Goal: Information Seeking & Learning: Learn about a topic

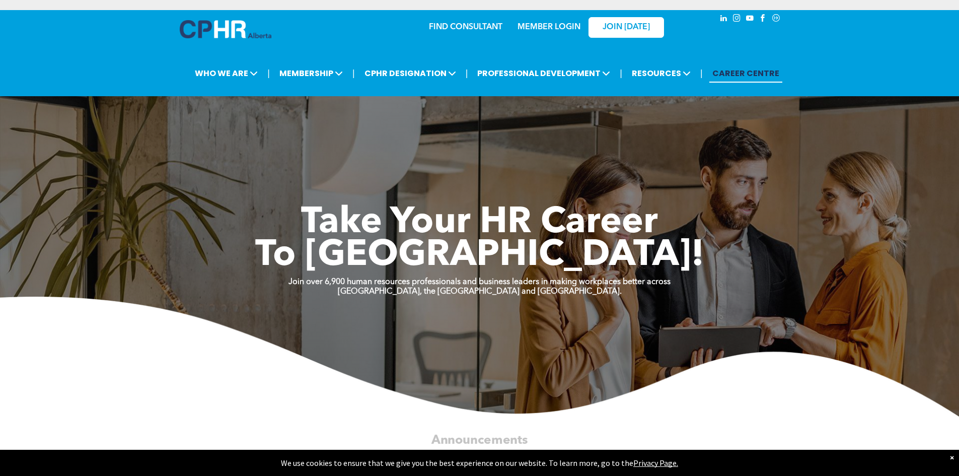
click at [545, 29] on link "MEMBER LOGIN" at bounding box center [548, 27] width 63 height 8
click at [537, 24] on link "MEMBER LOGIN" at bounding box center [548, 27] width 63 height 8
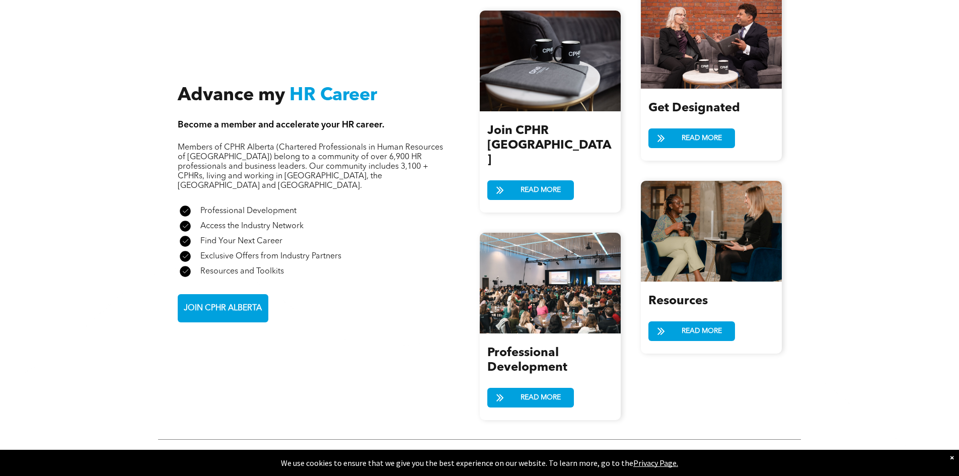
scroll to position [1309, 0]
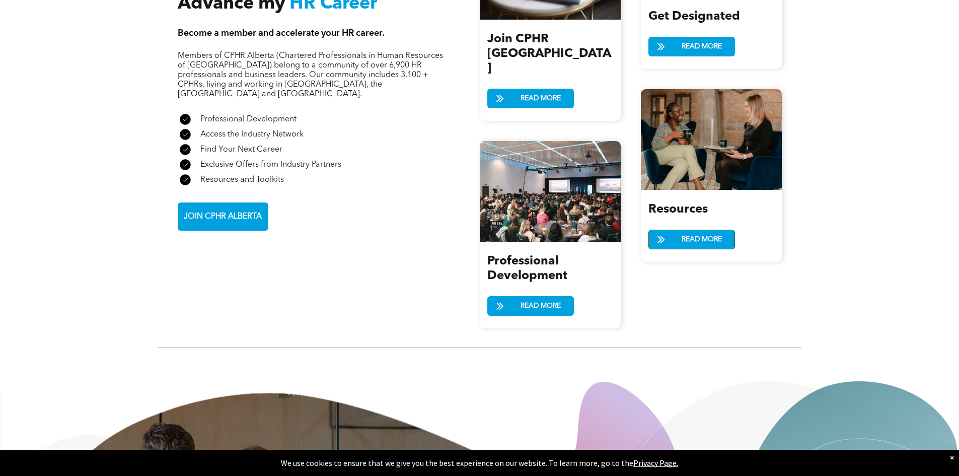
click at [721, 230] on span "READ MORE" at bounding box center [701, 239] width 47 height 19
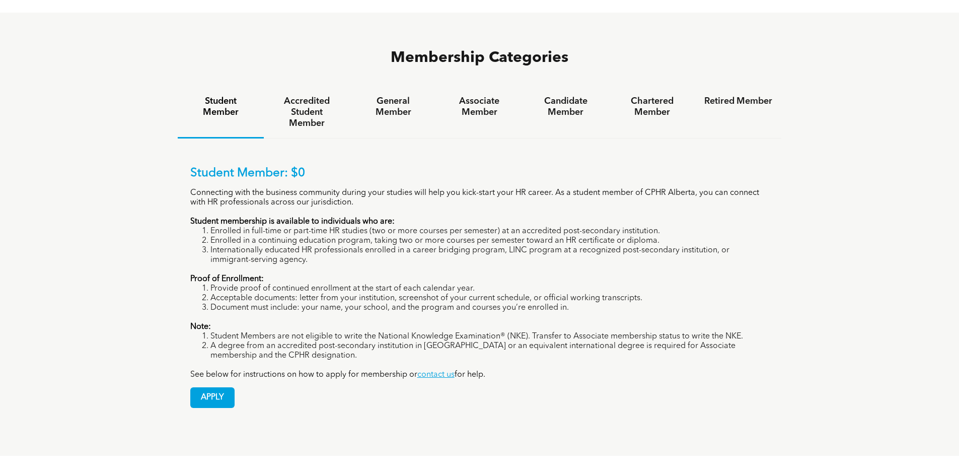
scroll to position [705, 0]
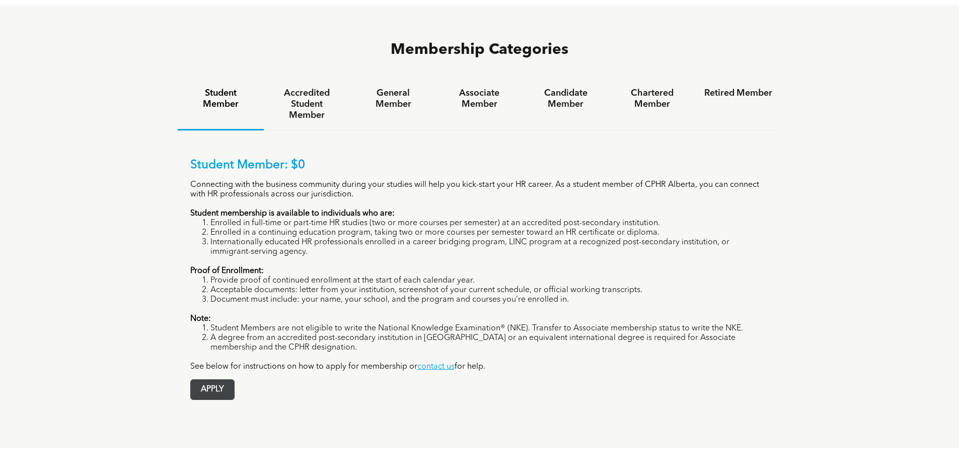
click at [235, 379] on link "APPLY" at bounding box center [212, 389] width 44 height 21
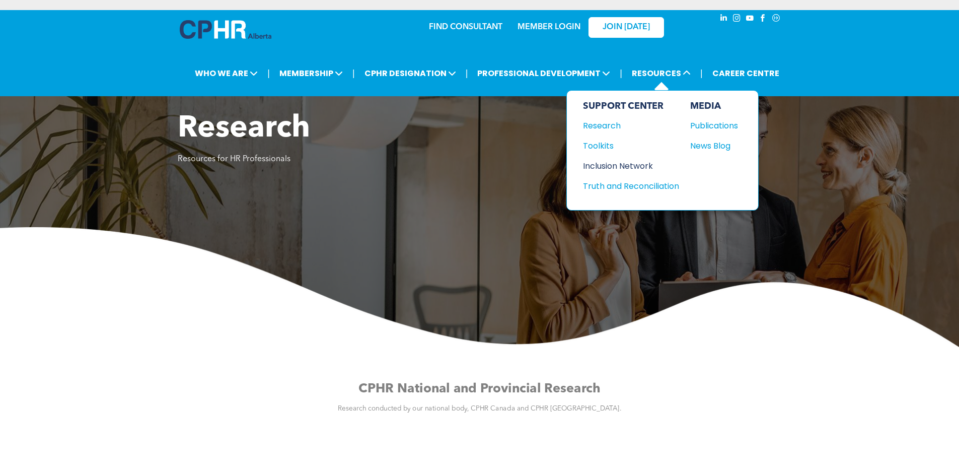
click at [627, 169] on div "Inclusion Network" at bounding box center [626, 166] width 87 height 13
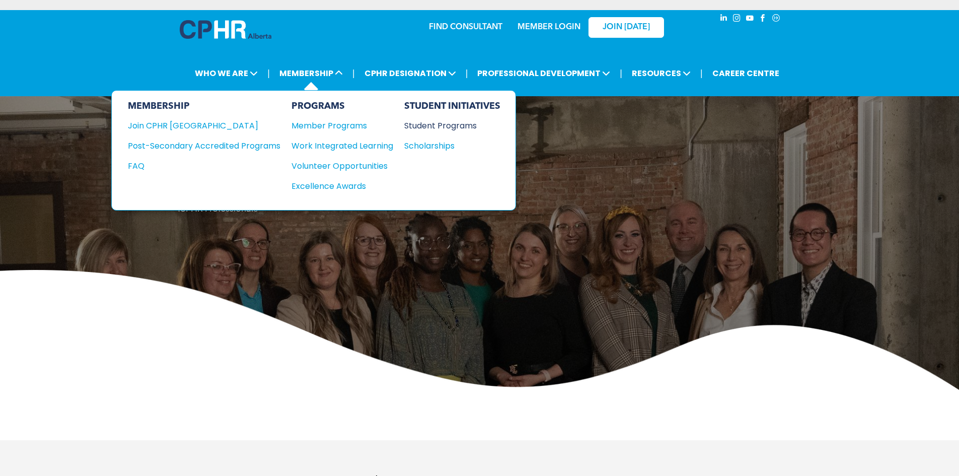
click at [438, 125] on div "Student Programs" at bounding box center [447, 125] width 87 height 13
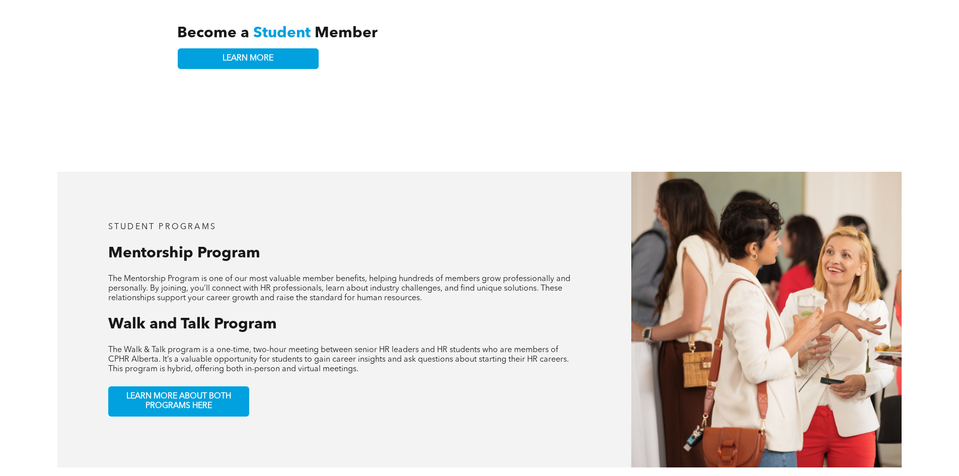
scroll to position [466, 0]
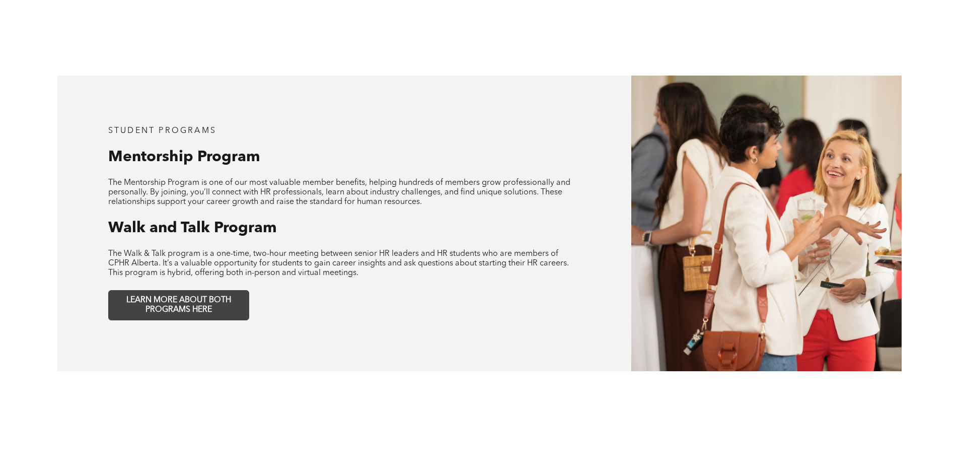
click at [188, 290] on link "LEARN MORE ABOUT BOTH PROGRAMS HERE" at bounding box center [178, 305] width 141 height 30
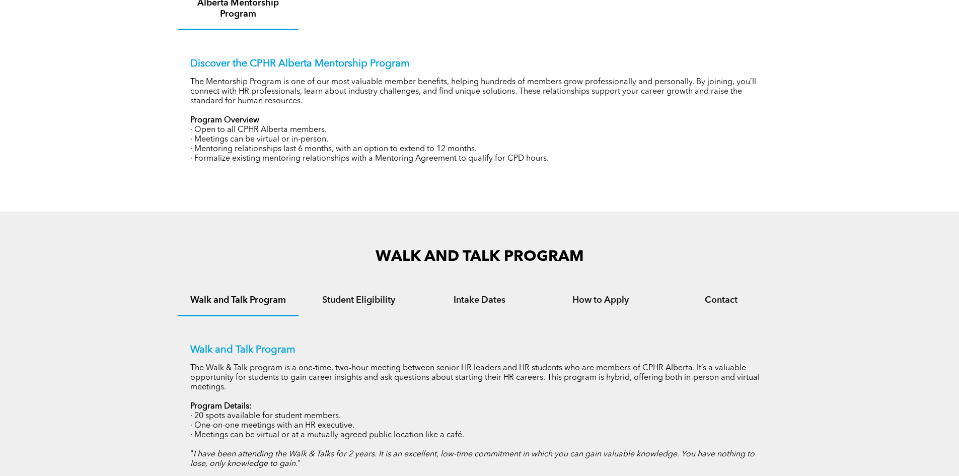
scroll to position [451, 0]
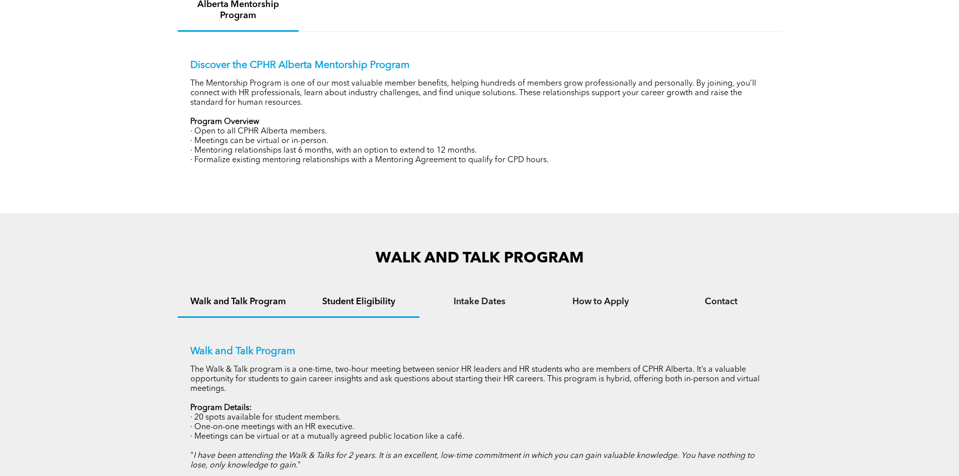
click at [377, 311] on div "Student Eligibility" at bounding box center [358, 302] width 121 height 31
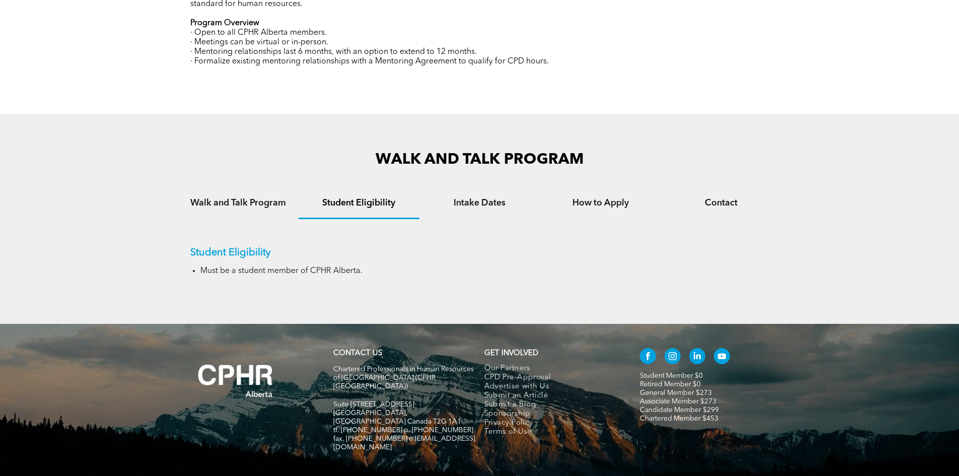
scroll to position [552, 0]
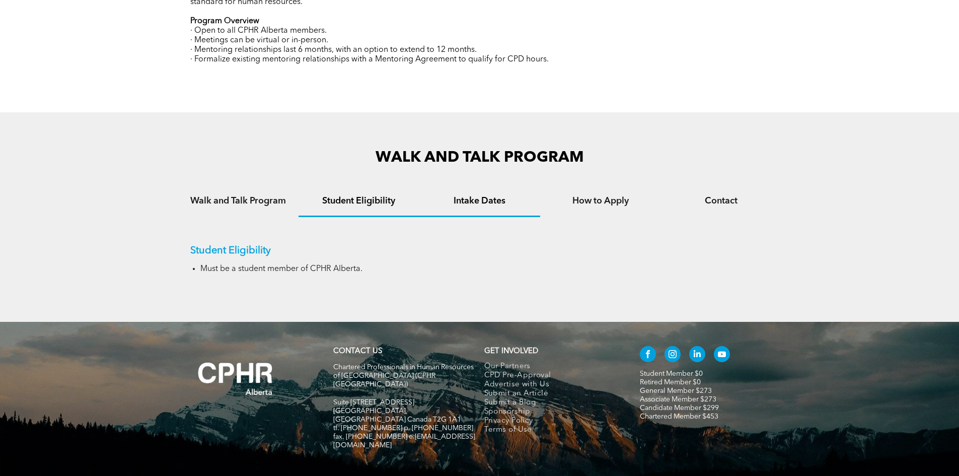
click at [470, 200] on h4 "Intake Dates" at bounding box center [479, 200] width 103 height 11
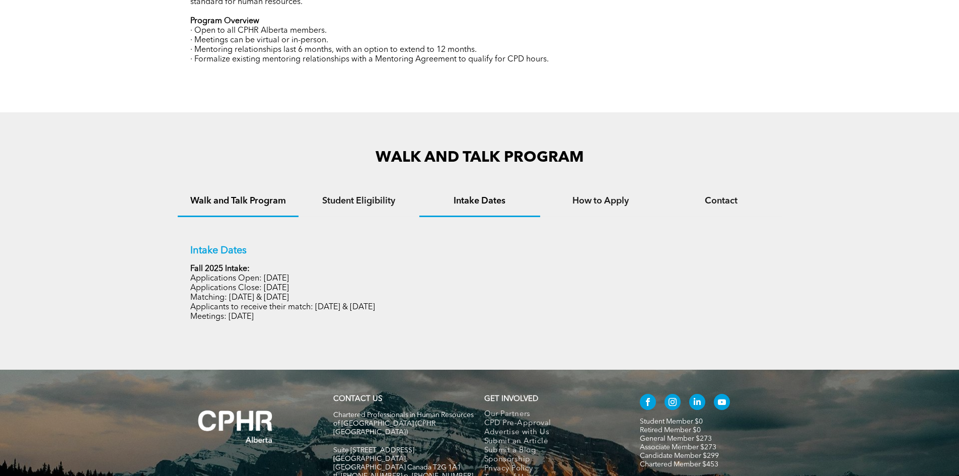
click at [257, 206] on div "Walk and Talk Program" at bounding box center [238, 201] width 121 height 31
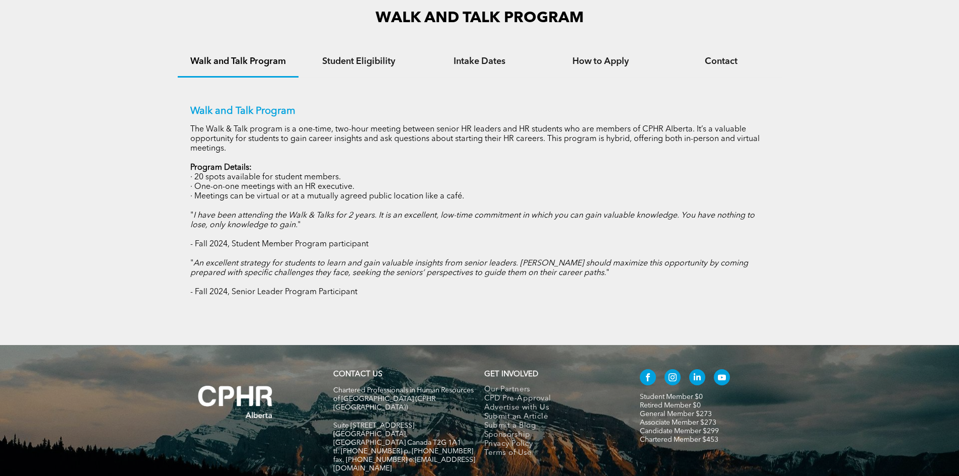
scroll to position [703, 0]
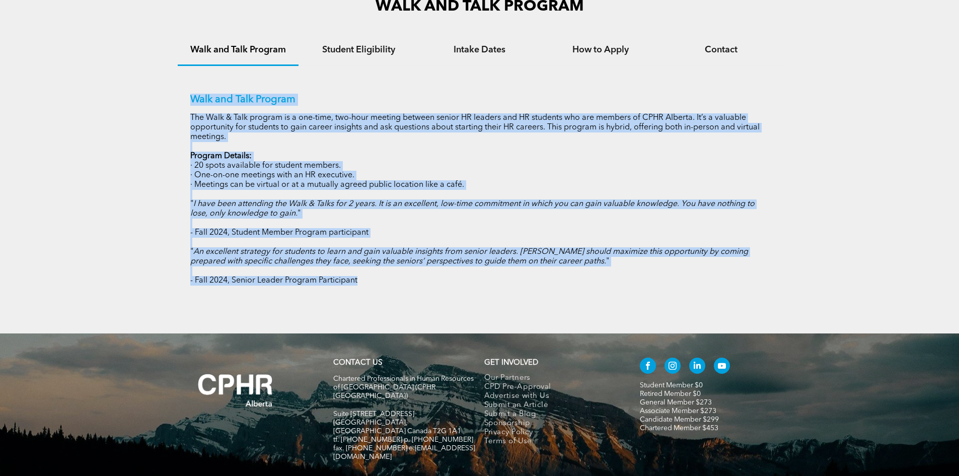
drag, startPoint x: 183, startPoint y: 96, endPoint x: 391, endPoint y: 276, distance: 275.1
click at [391, 290] on div "Walk and Talk Program The Walk & Talk program is a one-time, two-hour meeting b…" at bounding box center [480, 182] width 604 height 232
copy div "Walk and Talk Program The Walk & Talk program is a one-time, two-hour meeting b…"
click at [317, 107] on div "Walk and Talk Program The Walk & Talk program is a one-time, two-hour meeting b…" at bounding box center [479, 190] width 579 height 192
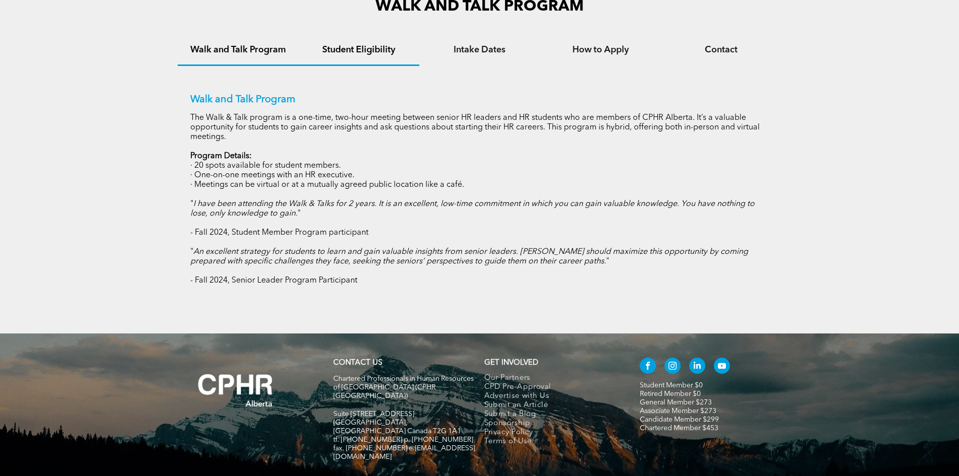
click at [359, 54] on h4 "Student Eligibility" at bounding box center [359, 49] width 103 height 11
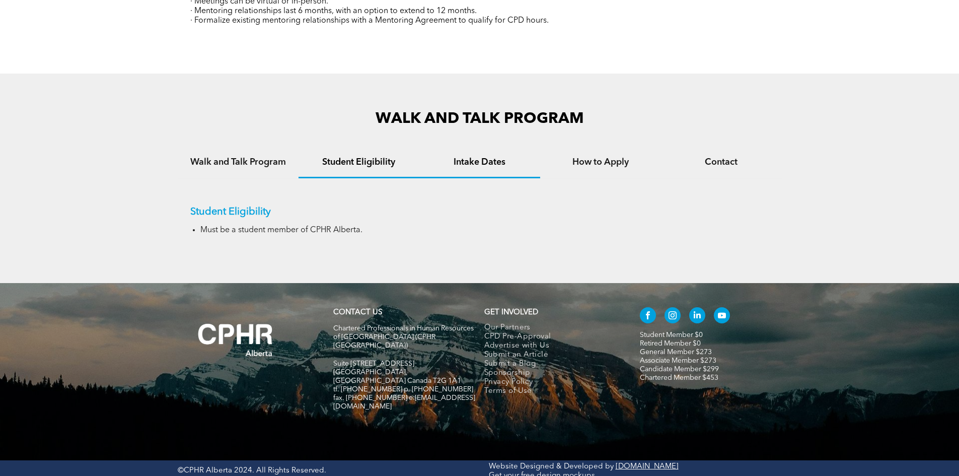
click at [468, 154] on div "Intake Dates" at bounding box center [479, 162] width 121 height 31
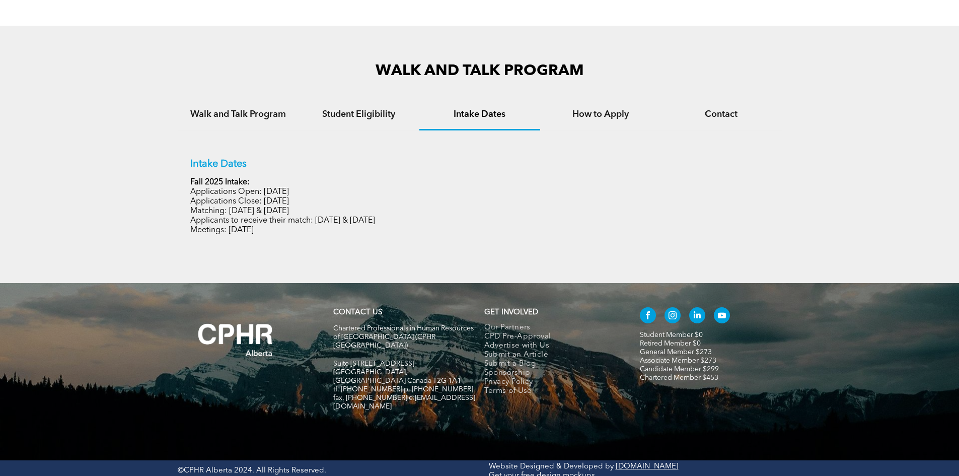
drag, startPoint x: 178, startPoint y: 163, endPoint x: 305, endPoint y: 236, distance: 146.6
click at [305, 236] on div "Intake Dates Fall 2025 Intake: Applications Open: September 15, 2025 Applicatio…" at bounding box center [480, 188] width 604 height 117
copy div "Intake Dates Fall 2025 Intake: Applications Open: September 15, 2025 Applicatio…"
click at [484, 187] on p "Applications Open: September 15, 2025" at bounding box center [479, 192] width 579 height 10
click at [622, 105] on div "How to Apply" at bounding box center [600, 115] width 121 height 31
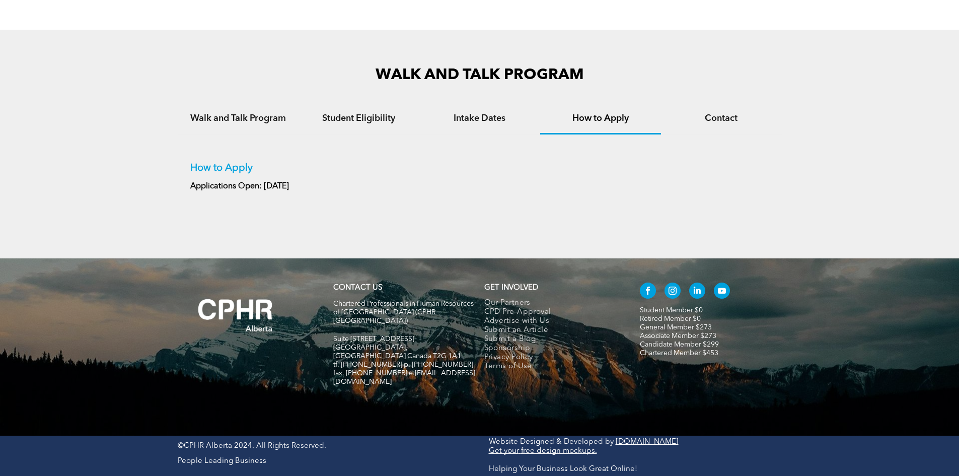
scroll to position [610, 0]
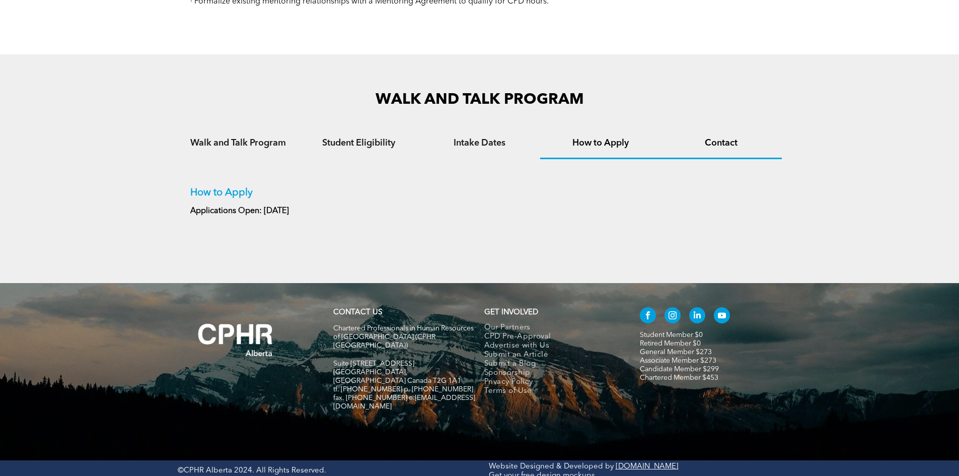
click at [728, 144] on h4 "Contact" at bounding box center [721, 142] width 103 height 11
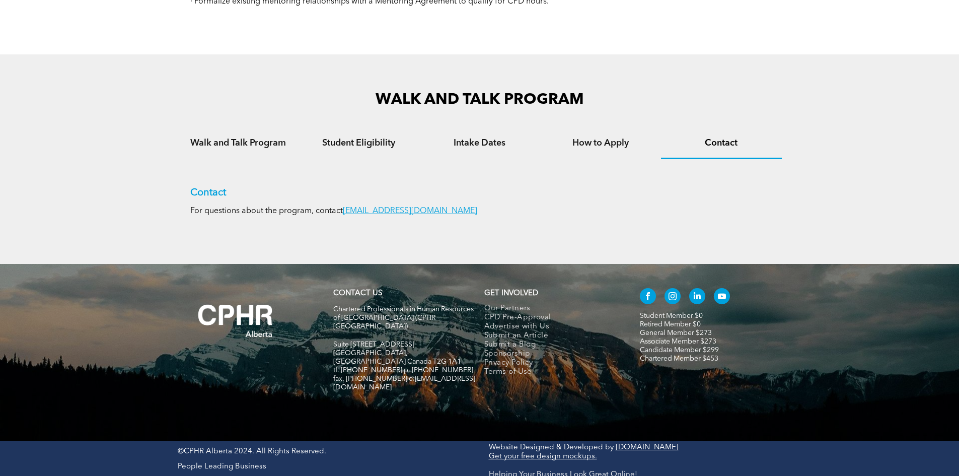
scroll to position [591, 0]
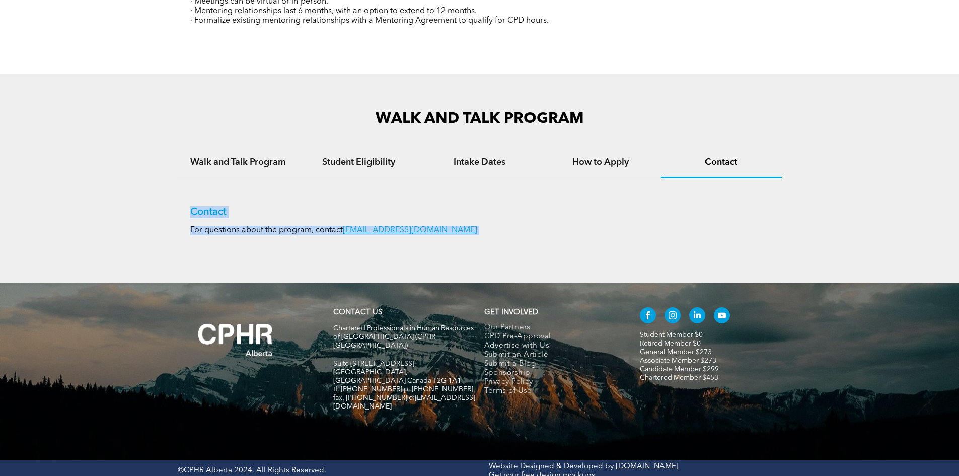
drag, startPoint x: 191, startPoint y: 210, endPoint x: 473, endPoint y: 214, distance: 281.4
click at [504, 271] on div "WALK AND TALK PROGRAM Walk and Talk Program Student Eligibility Intake Dates Ho…" at bounding box center [479, 177] width 959 height 209
copy div "Contact For questions about the program, contact student@cphrab.ca"
drag, startPoint x: 465, startPoint y: 222, endPoint x: 468, endPoint y: 216, distance: 7.0
click at [466, 222] on div "Contact For questions about the program, contact student@cphrab.ca" at bounding box center [479, 220] width 579 height 29
